Goal: Task Accomplishment & Management: Manage account settings

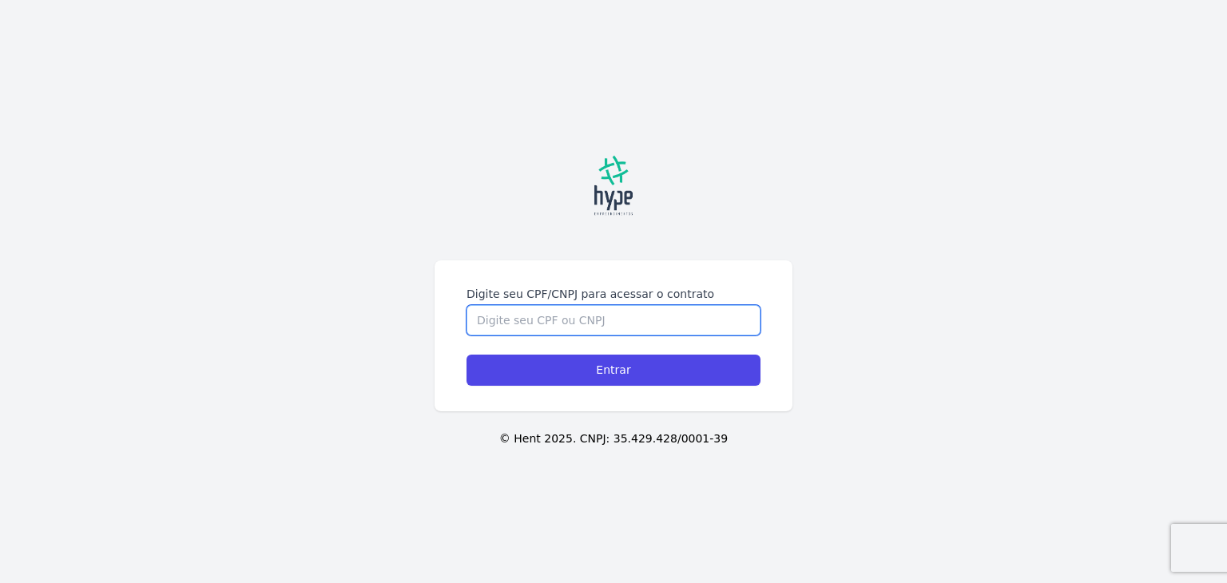
click at [566, 323] on input "Digite seu CPF/CNPJ para acessar o contrato" at bounding box center [614, 320] width 294 height 30
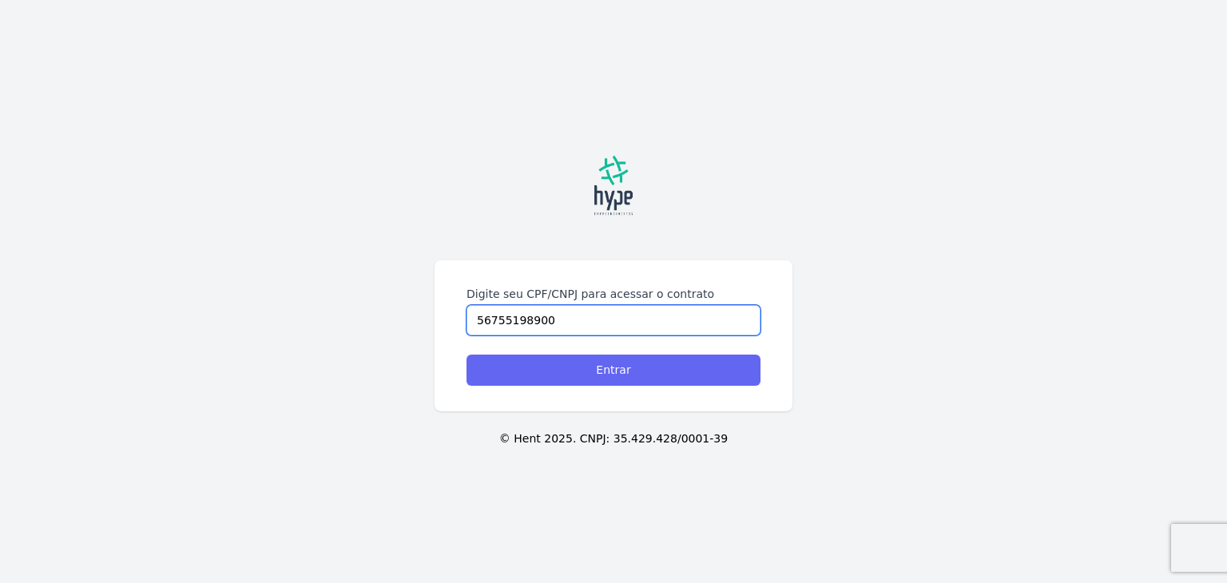
type input "56755198900"
click at [614, 372] on input "Entrar" at bounding box center [614, 370] width 294 height 31
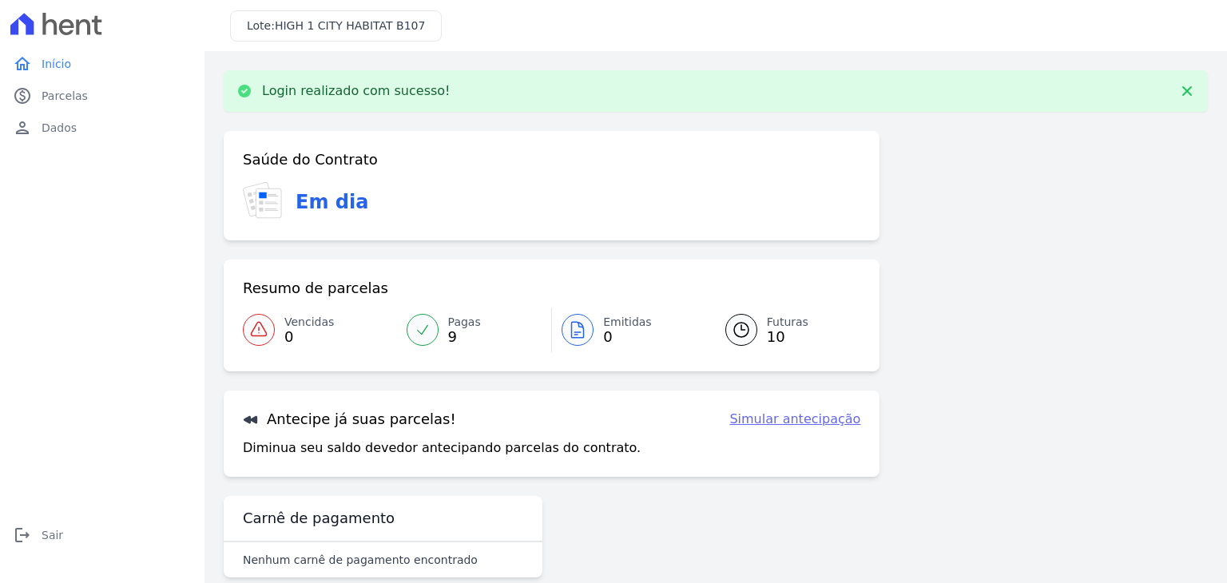
click at [435, 330] on div at bounding box center [423, 330] width 32 height 32
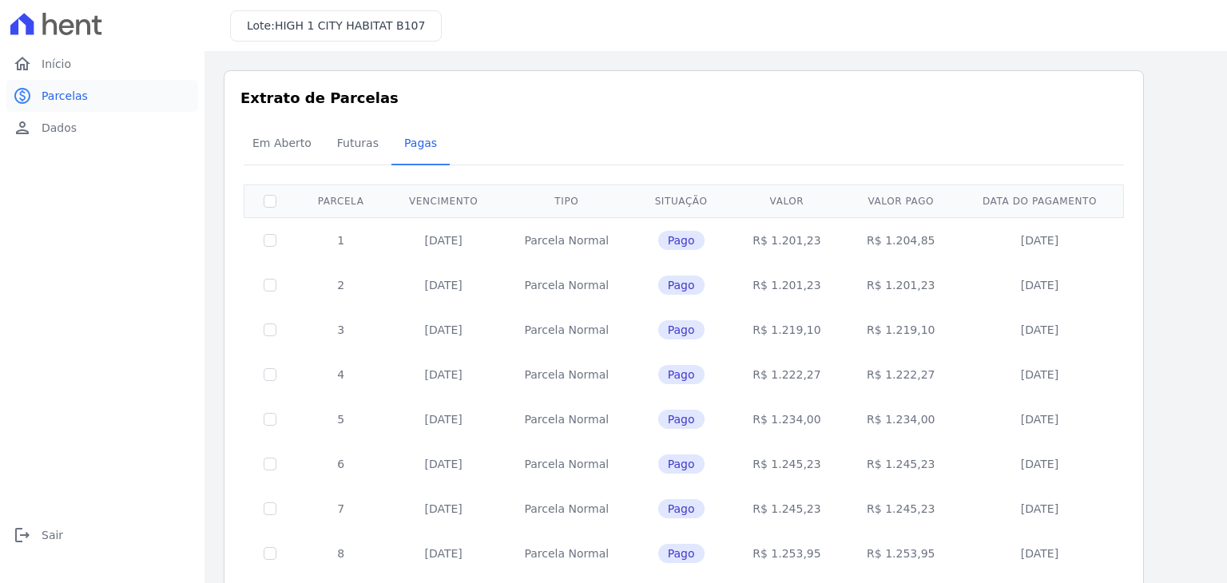
click at [69, 97] on span "Parcelas" at bounding box center [65, 96] width 46 height 16
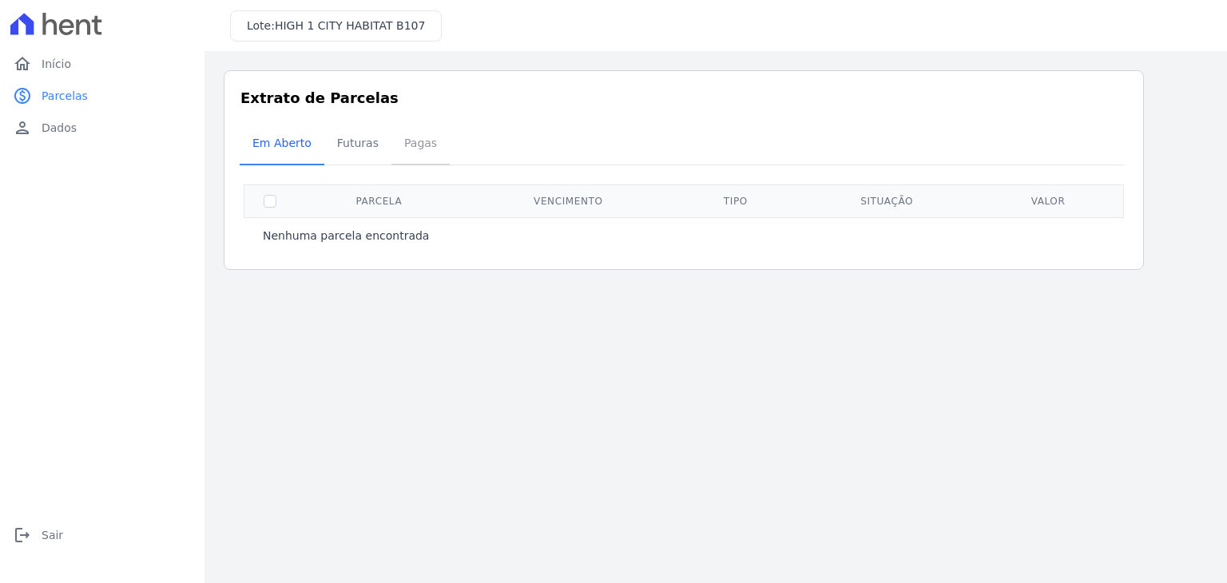
click at [401, 141] on span "Pagas" at bounding box center [421, 143] width 52 height 32
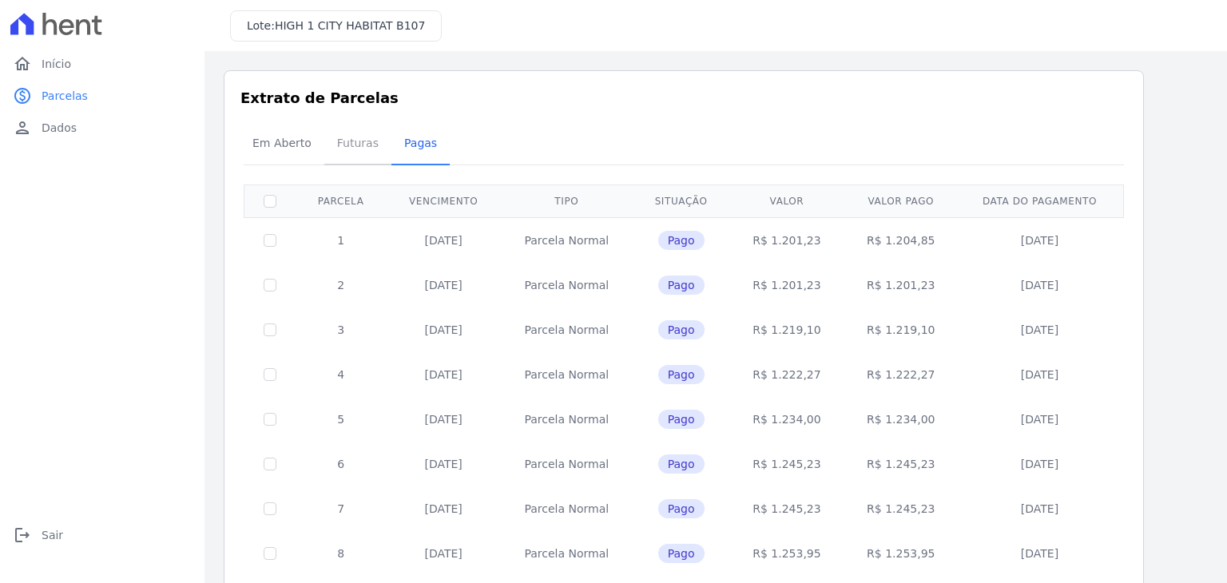
click at [345, 145] on span "Futuras" at bounding box center [358, 143] width 61 height 32
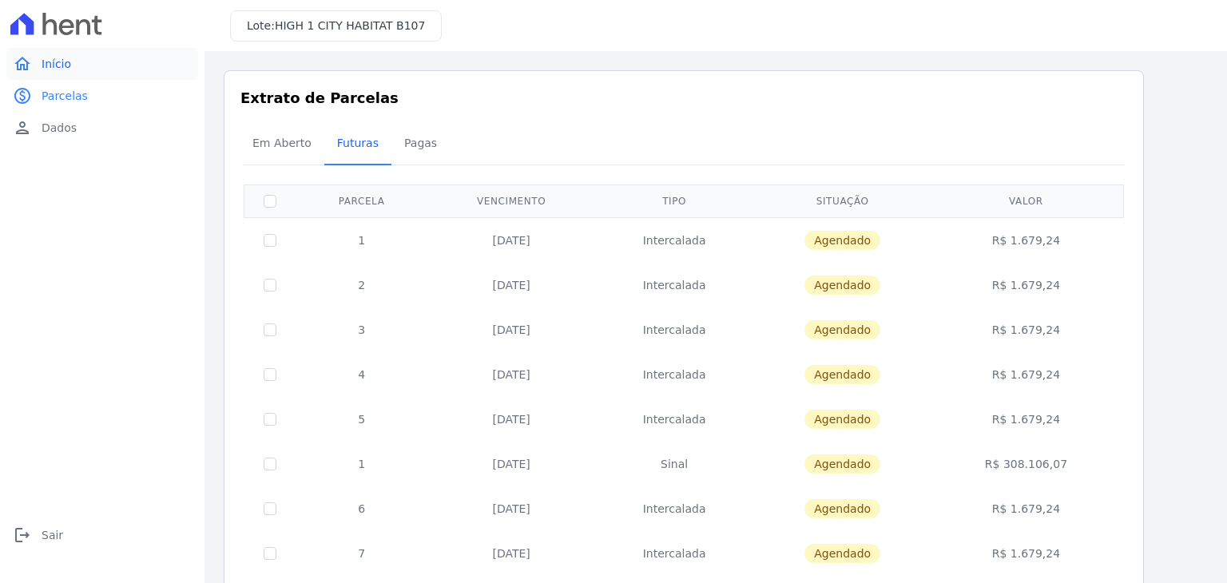
click at [54, 64] on span "Início" at bounding box center [57, 64] width 30 height 16
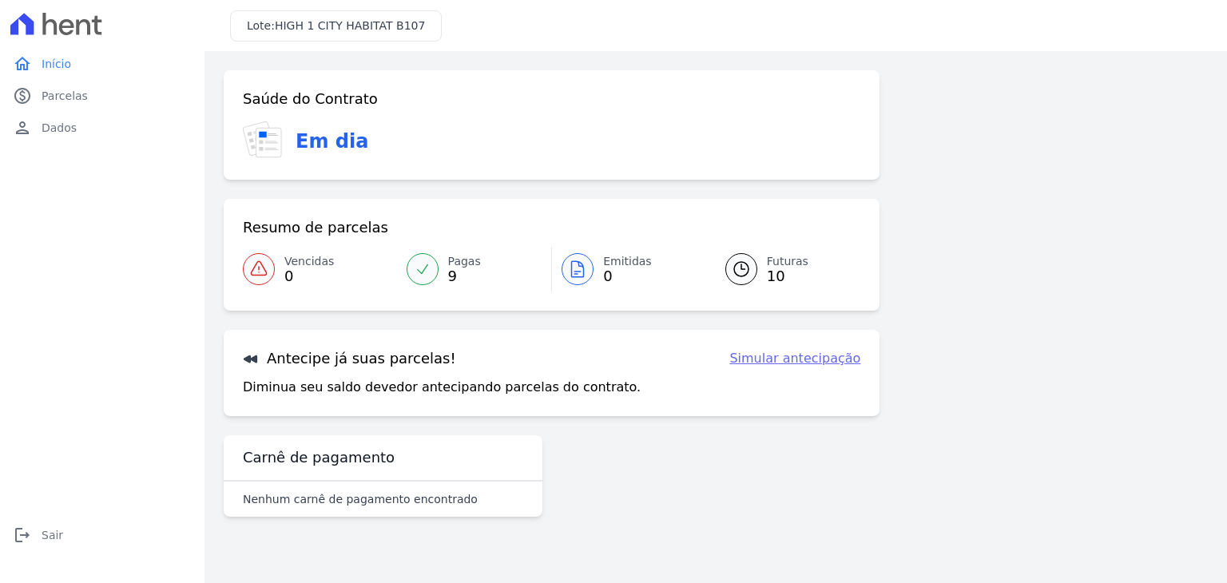
click at [802, 362] on link "Simular antecipação" at bounding box center [794, 358] width 131 height 19
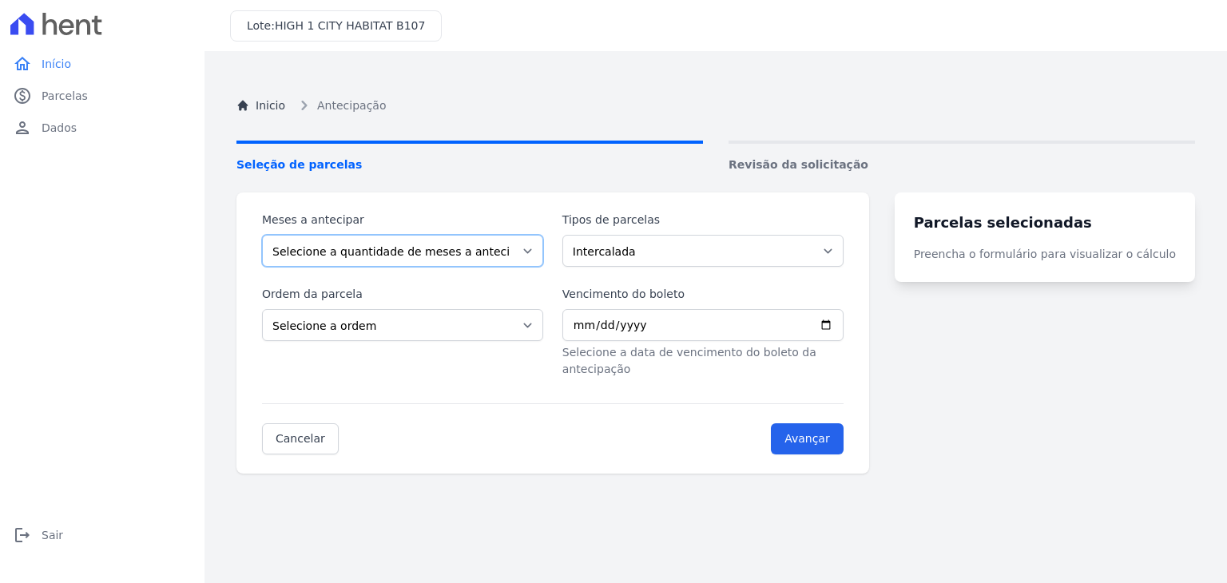
click at [537, 251] on select "Selecione a quantidade de meses a antecipar 1 2 3 4 5 6 7 8" at bounding box center [402, 251] width 281 height 32
select select "1"
click at [262, 235] on select "Selecione a quantidade de meses a antecipar 1 2 3 4 5 6 7 8" at bounding box center [402, 251] width 281 height 32
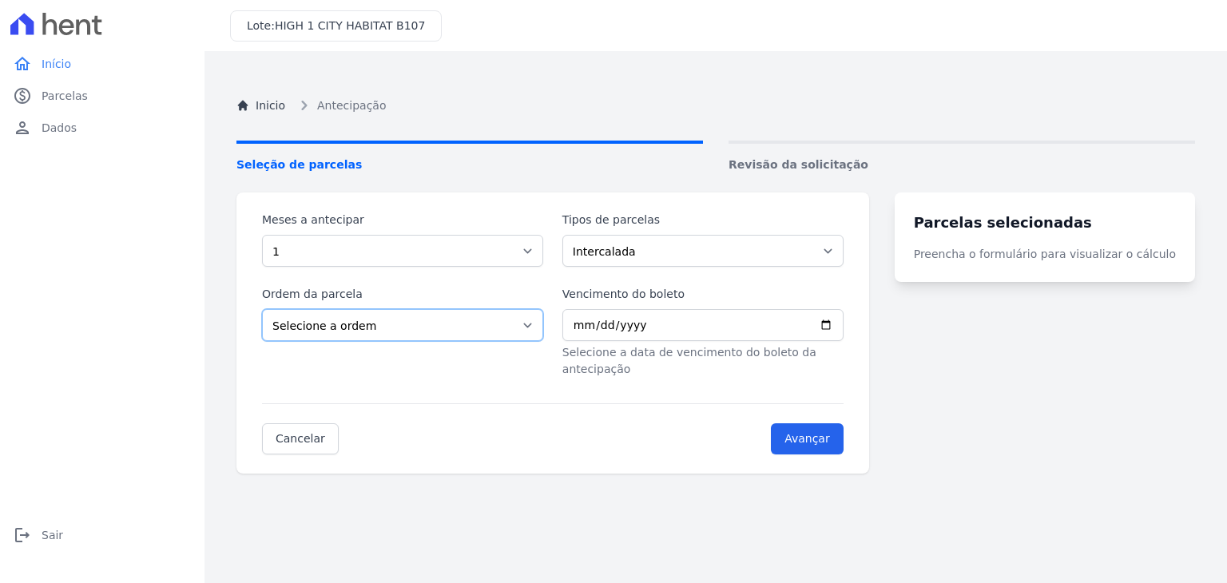
click at [537, 326] on select "Selecione a ordem Últimas parcelas Primeiras parcelas" at bounding box center [402, 325] width 281 height 32
select select "beginning"
click at [262, 309] on select "Selecione a ordem Últimas parcelas Primeiras parcelas" at bounding box center [402, 325] width 281 height 32
click at [844, 251] on select "Intercalada Sinal" at bounding box center [702, 251] width 281 height 32
click at [572, 235] on select "Intercalada Sinal" at bounding box center [702, 251] width 281 height 32
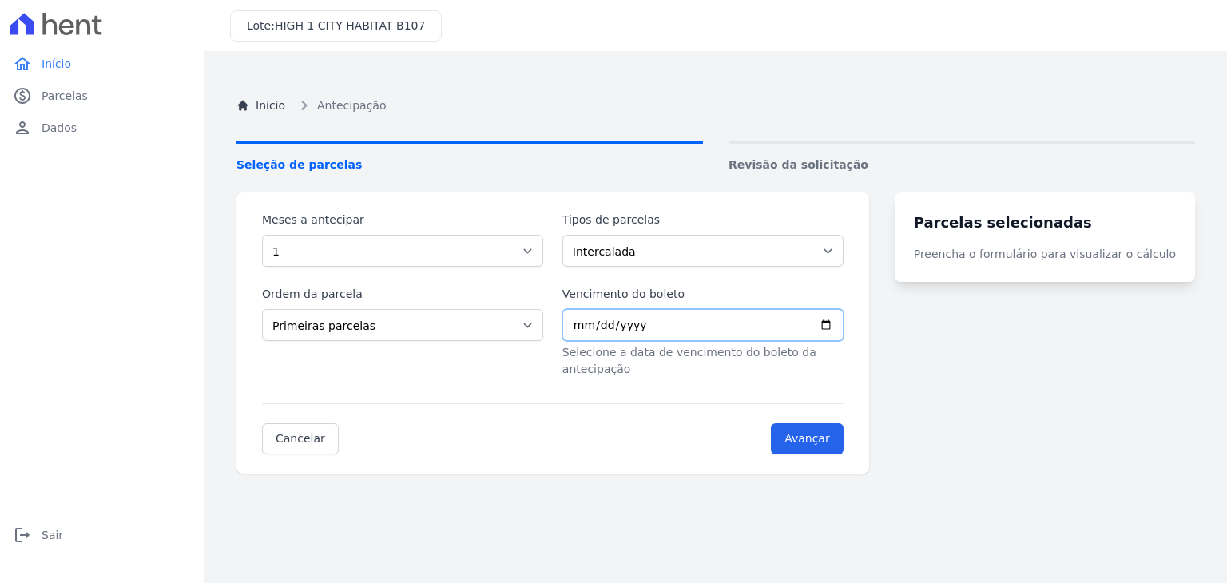
click at [652, 329] on input "Vencimento do boleto" at bounding box center [702, 325] width 281 height 32
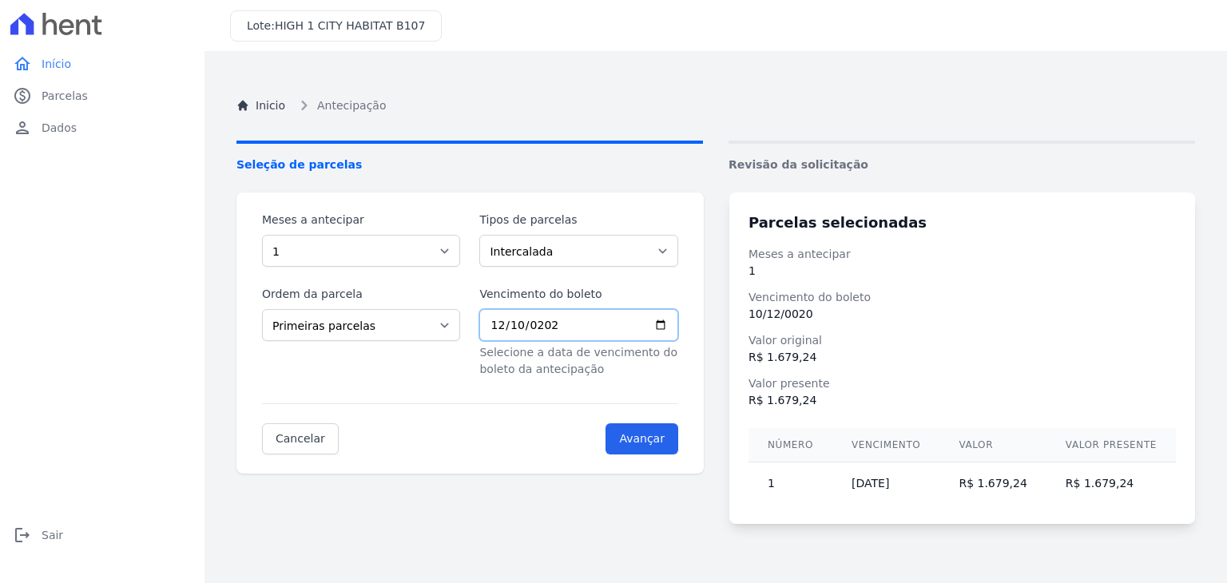
type input "2025-12-10"
click at [668, 439] on input "Avançar" at bounding box center [642, 438] width 73 height 31
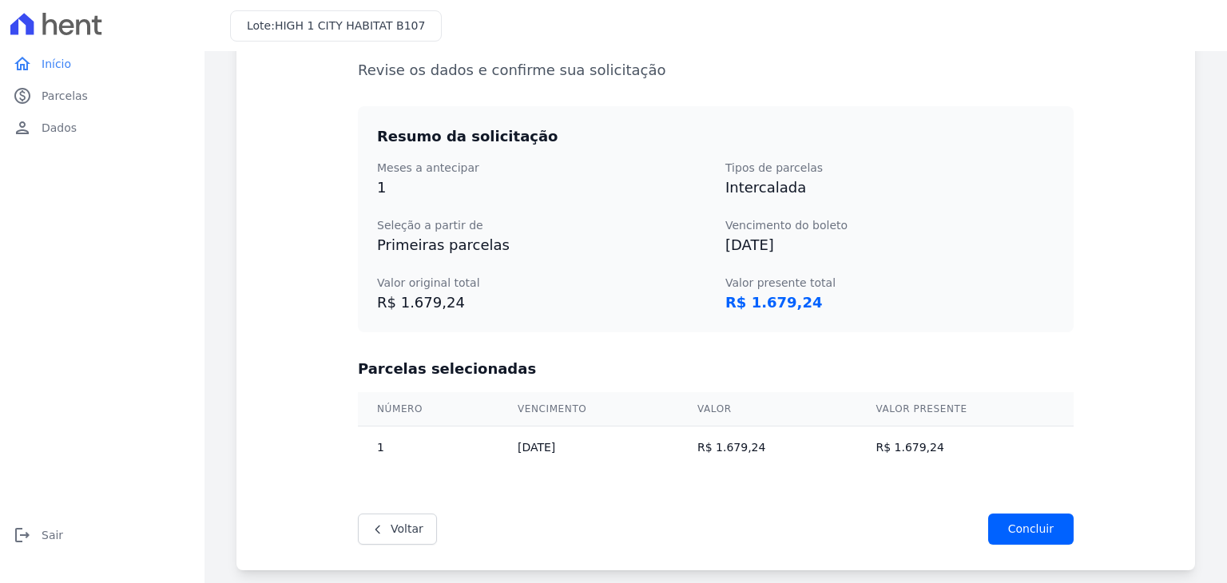
scroll to position [226, 0]
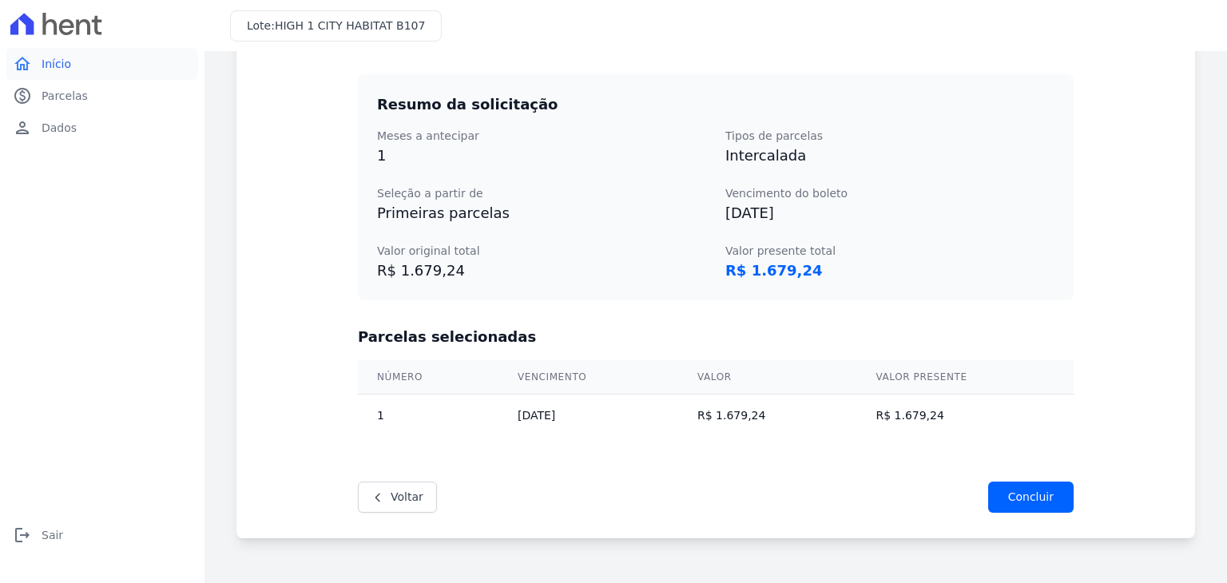
click at [53, 67] on span "Início" at bounding box center [57, 64] width 30 height 16
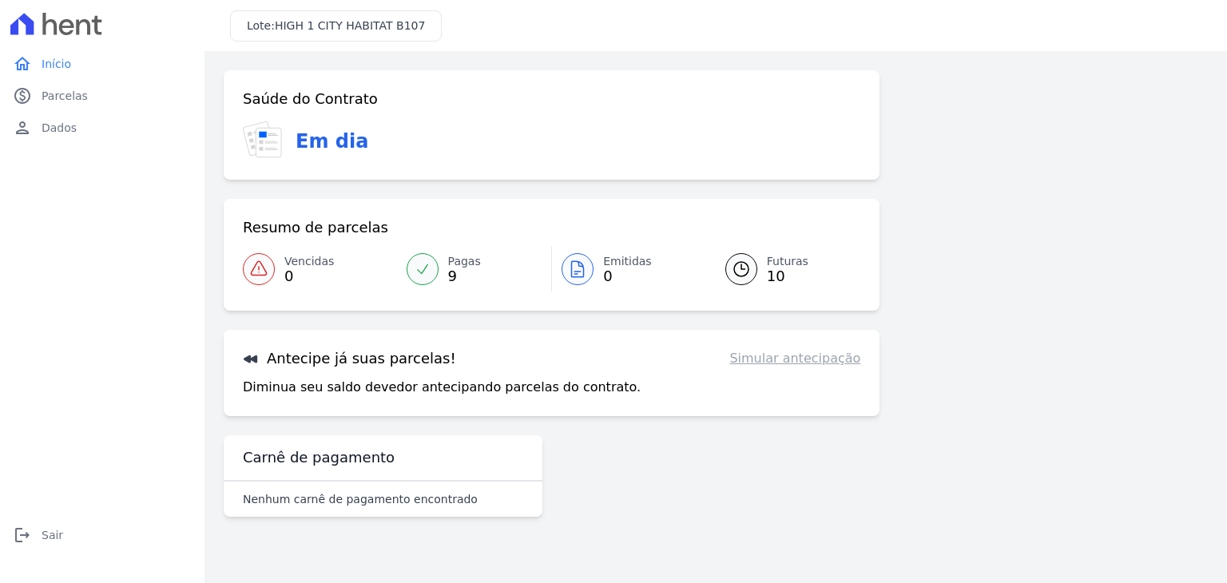
click at [310, 263] on span "Vencidas" at bounding box center [309, 261] width 50 height 17
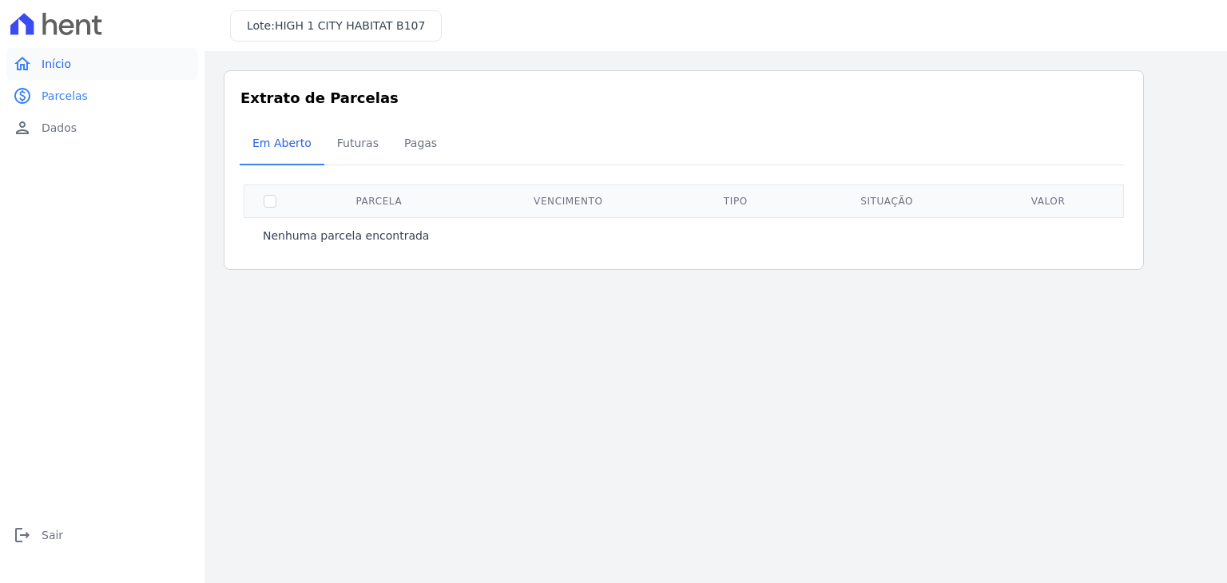
click at [65, 65] on span "Início" at bounding box center [57, 64] width 30 height 16
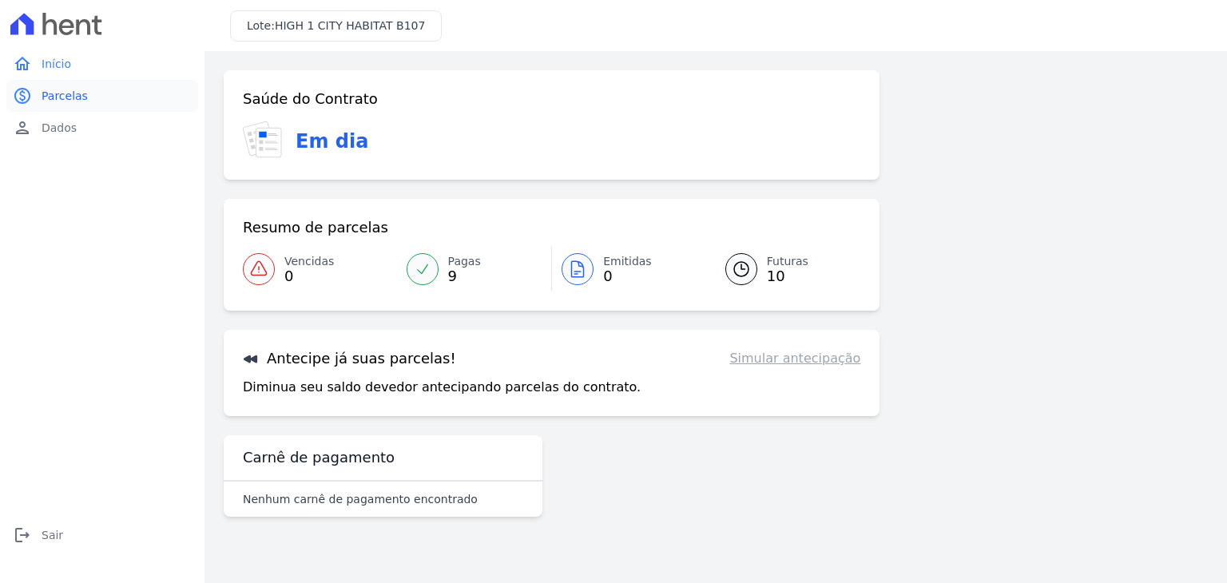
click at [59, 99] on span "Parcelas" at bounding box center [65, 96] width 46 height 16
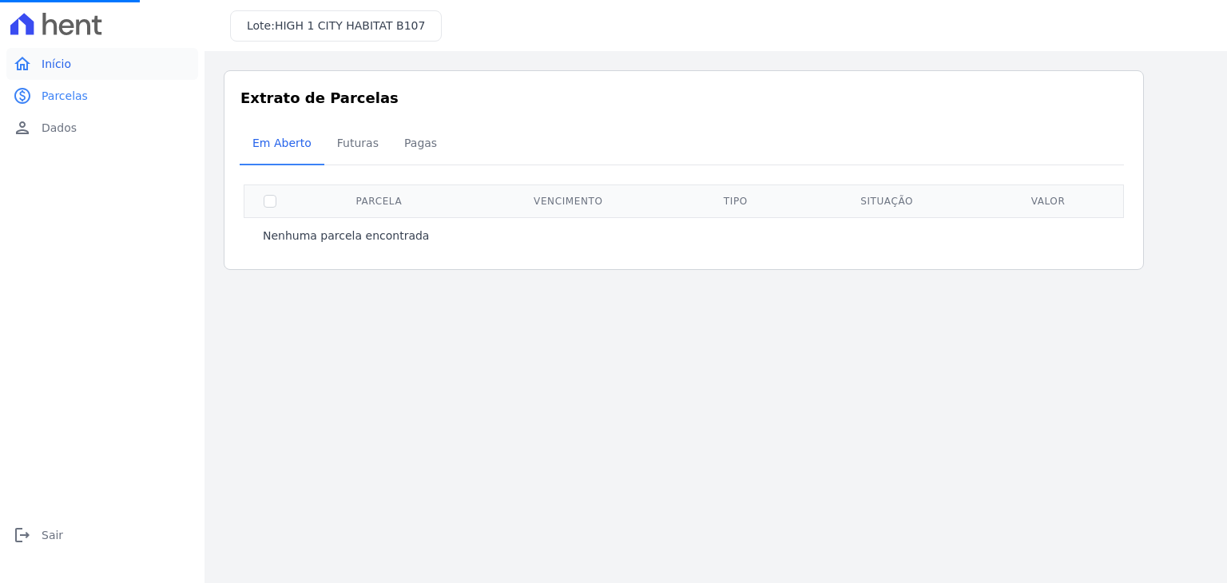
click at [58, 65] on span "Início" at bounding box center [57, 64] width 30 height 16
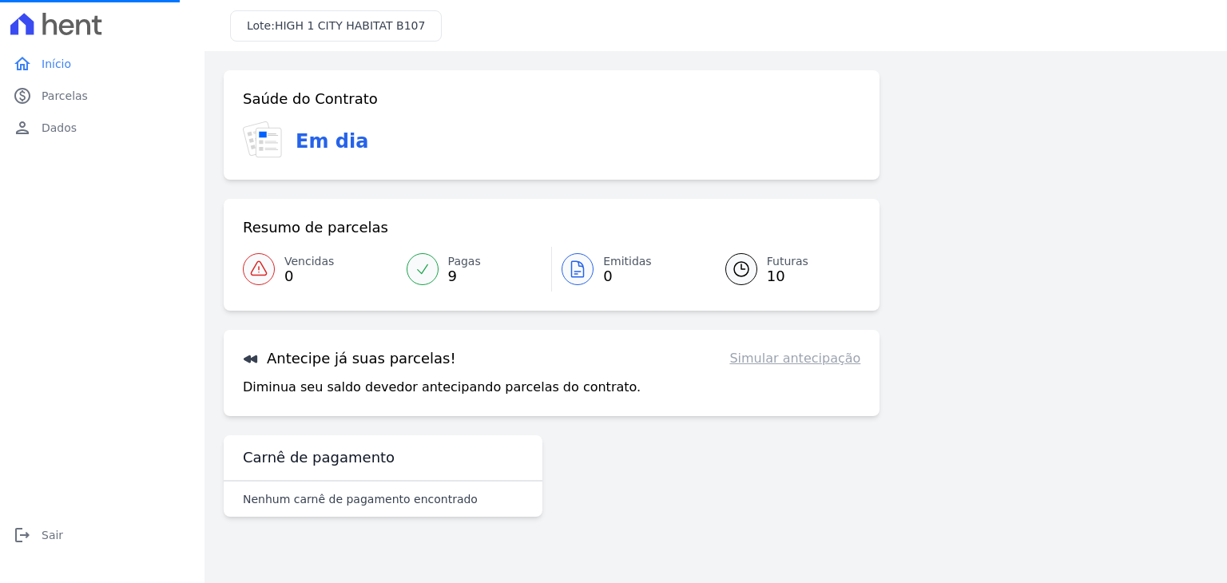
click at [776, 270] on span "10" at bounding box center [788, 276] width 42 height 13
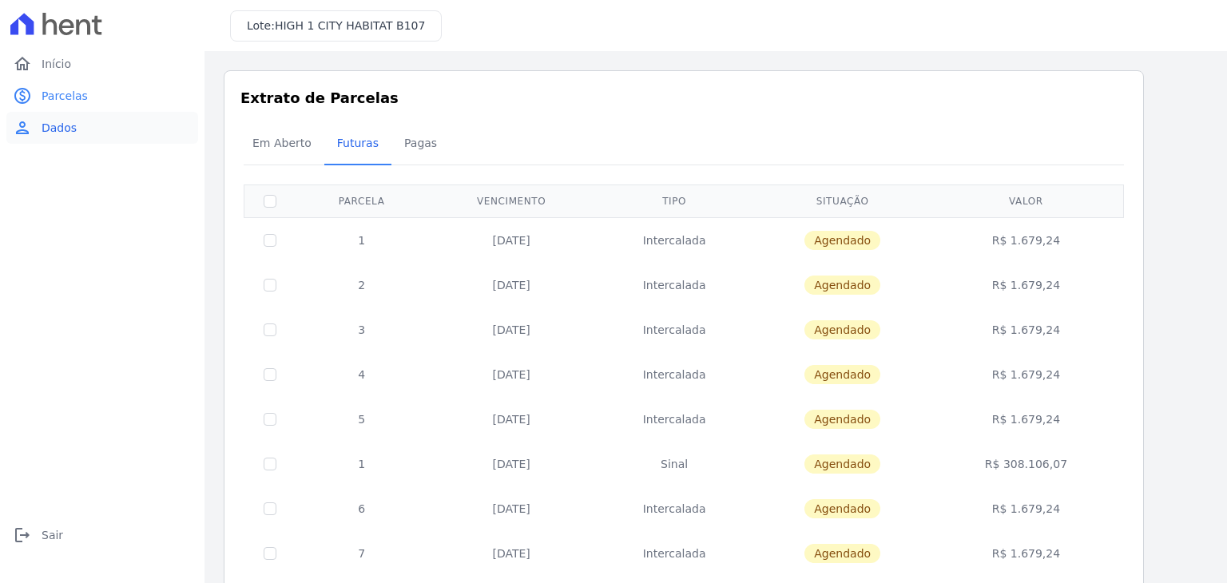
click at [55, 125] on span "Dados" at bounding box center [59, 128] width 35 height 16
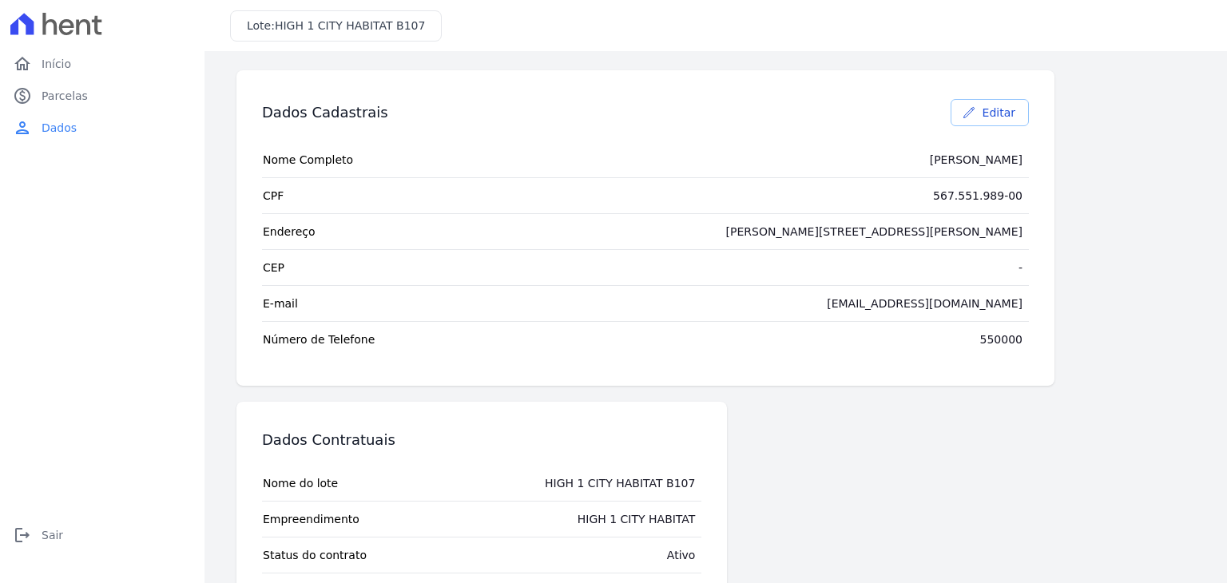
click at [984, 113] on link "Editar" at bounding box center [990, 112] width 78 height 27
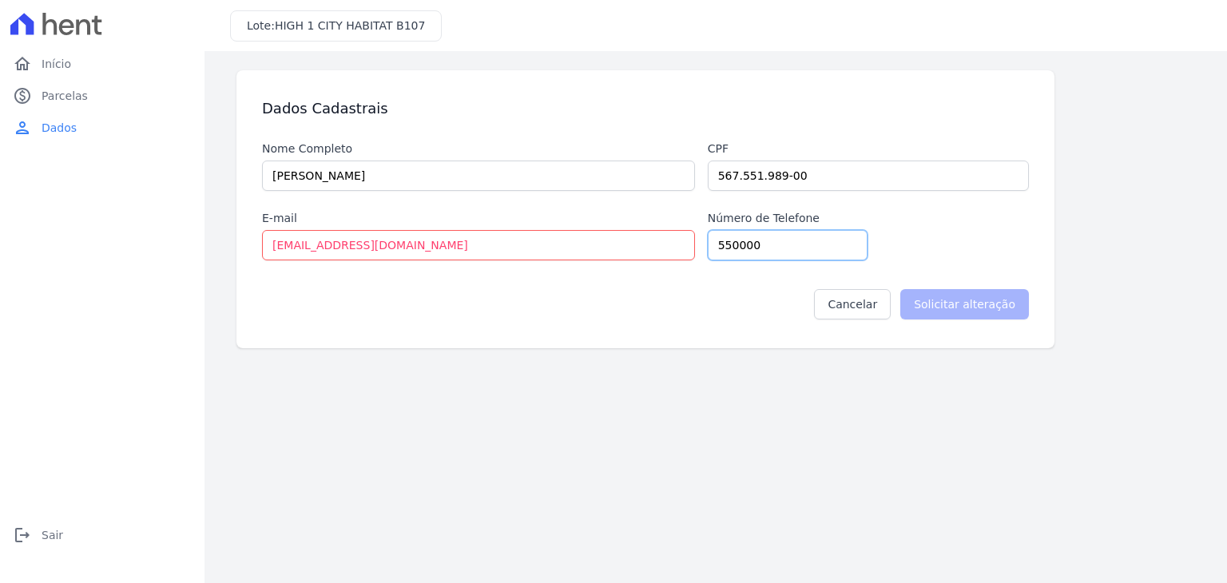
click at [772, 253] on input "550000" at bounding box center [788, 245] width 160 height 30
type input "5"
type input "41998482516"
click at [962, 303] on input "Solicitar alteração" at bounding box center [964, 304] width 129 height 30
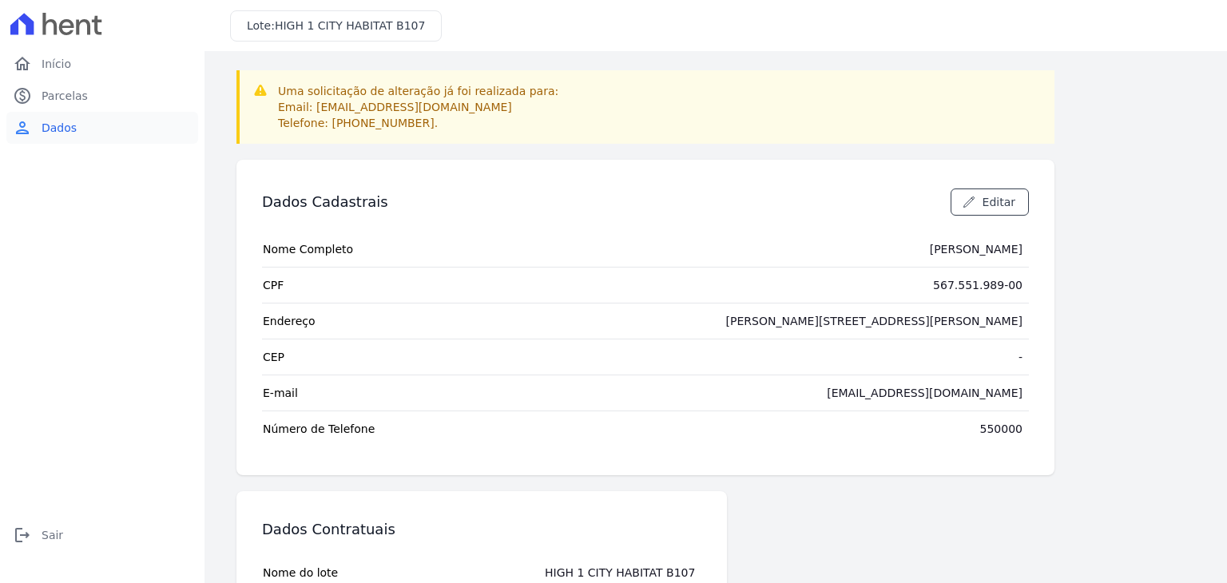
click at [58, 128] on span "Dados" at bounding box center [59, 128] width 35 height 16
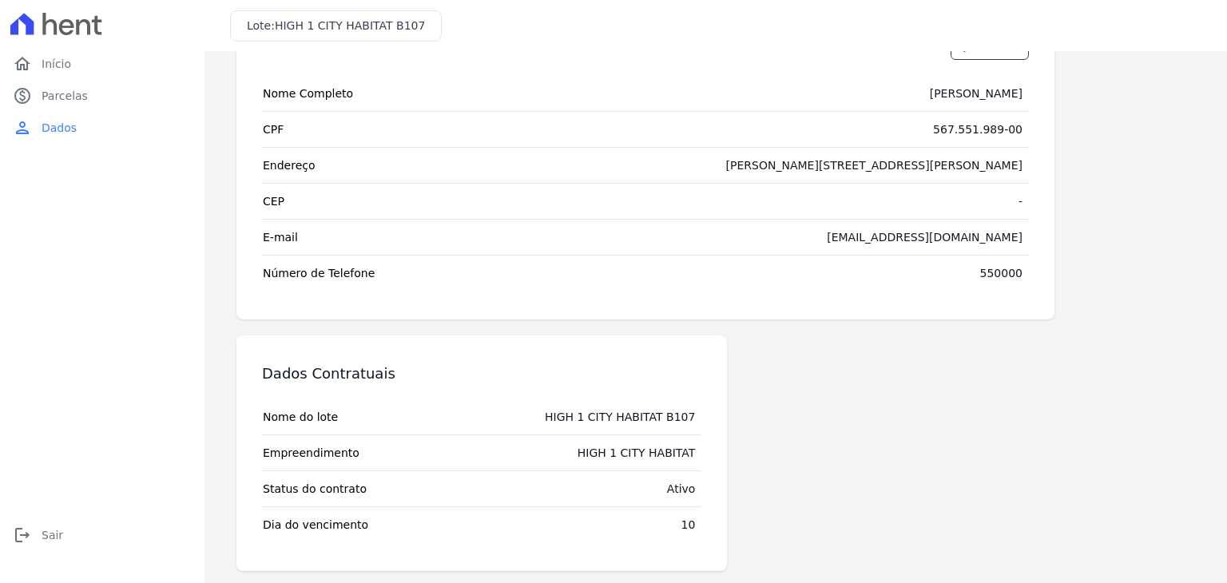
scroll to position [161, 0]
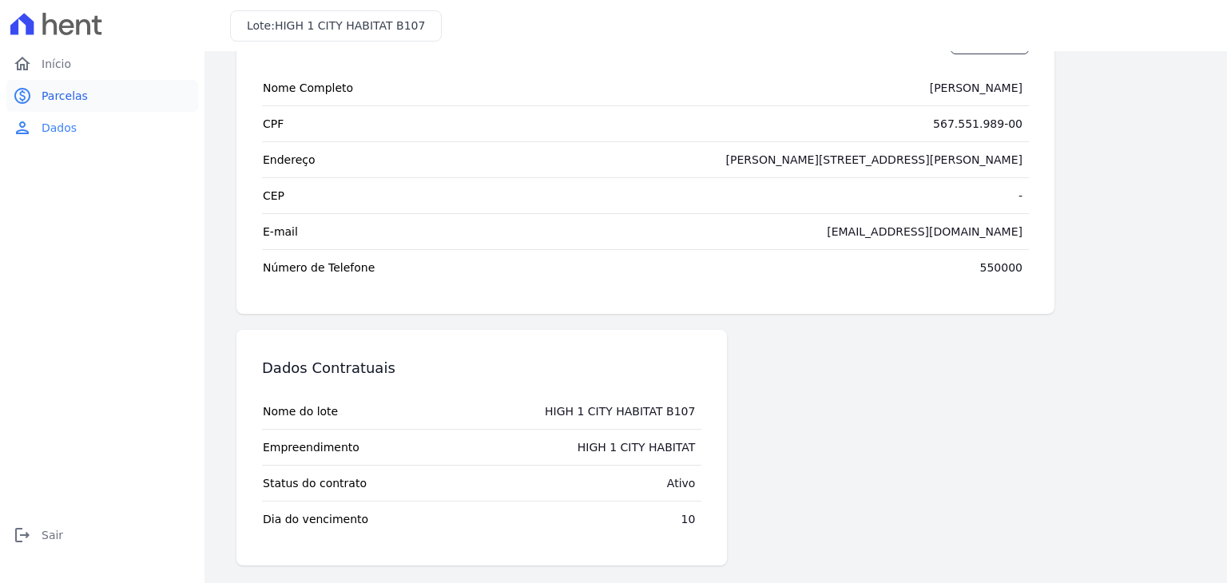
click at [55, 97] on span "Parcelas" at bounding box center [65, 96] width 46 height 16
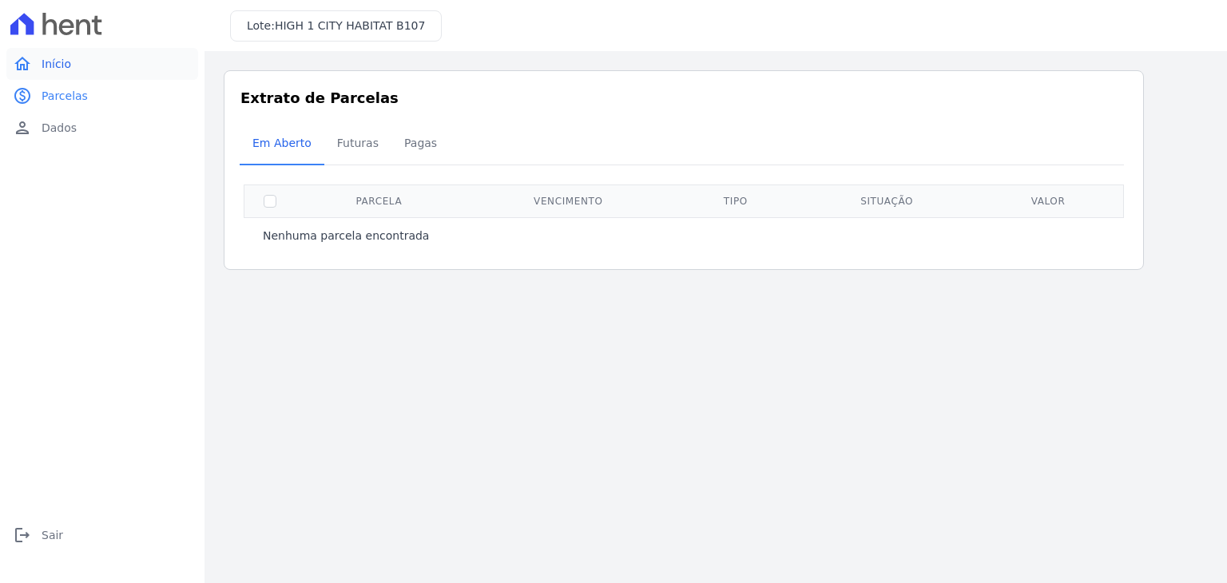
click at [58, 65] on span "Início" at bounding box center [57, 64] width 30 height 16
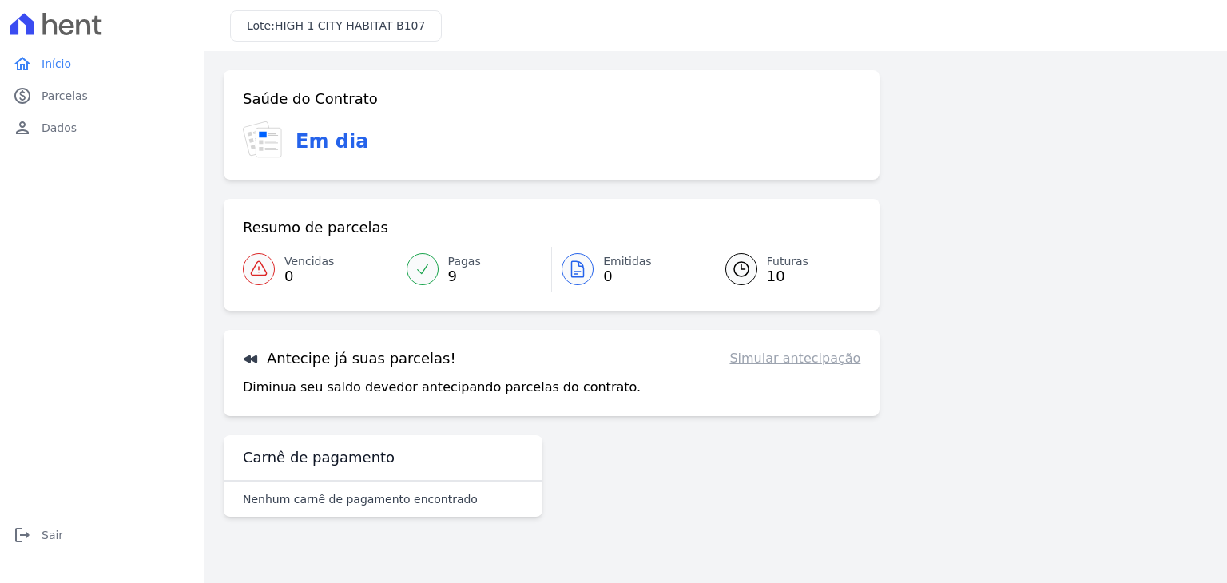
click at [454, 272] on span "9" at bounding box center [464, 276] width 33 height 13
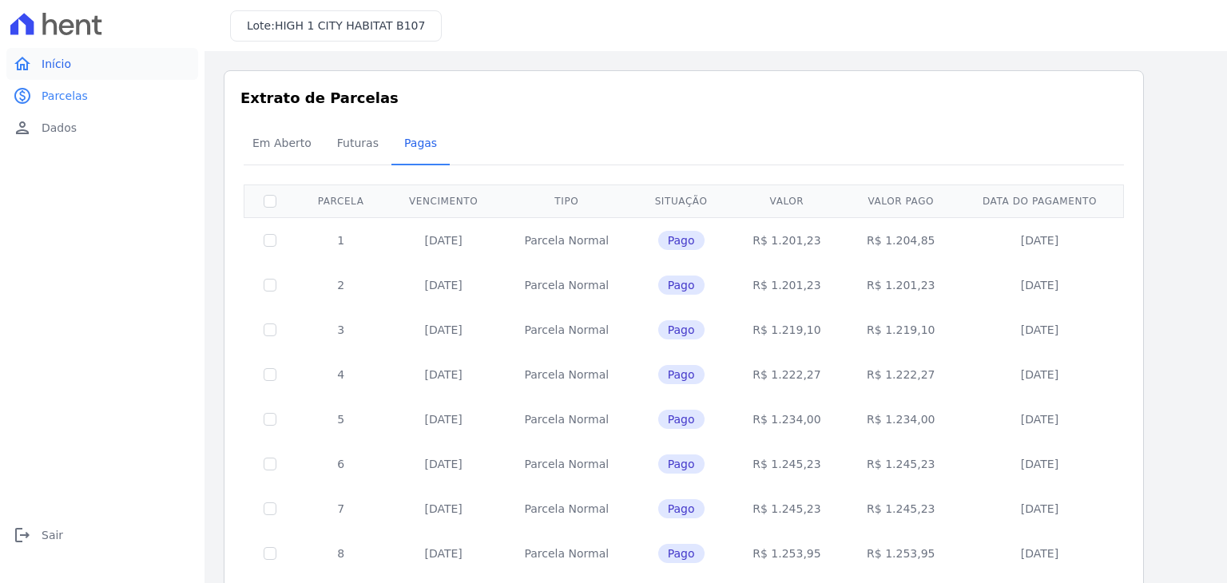
click at [61, 64] on span "Início" at bounding box center [57, 64] width 30 height 16
